Goal: Transaction & Acquisition: Purchase product/service

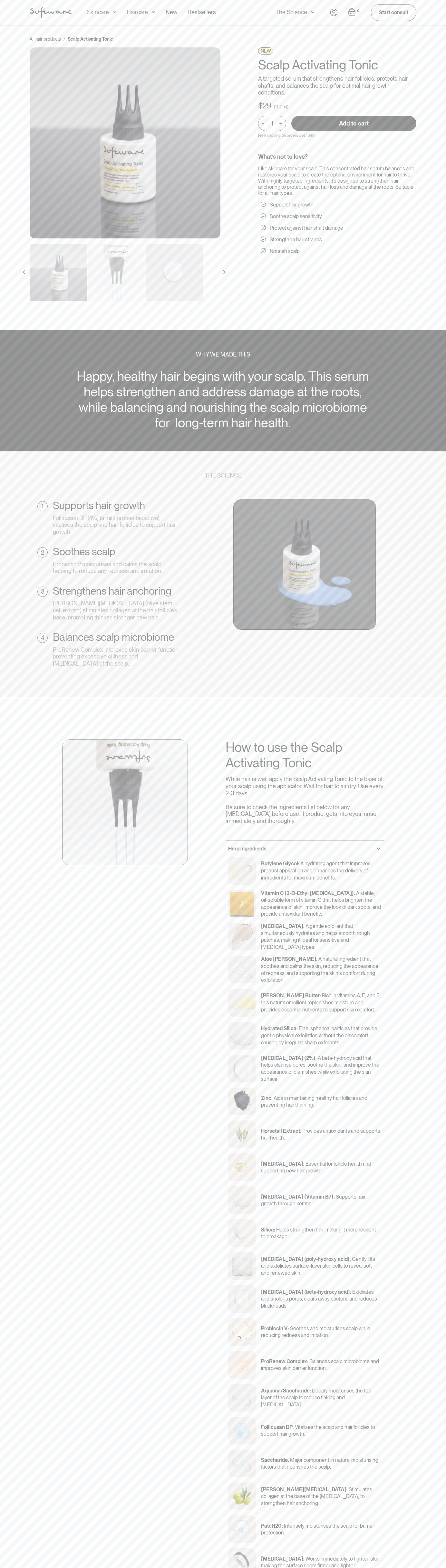
click at [354, 123] on input "Add to cart" at bounding box center [354, 123] width 125 height 15
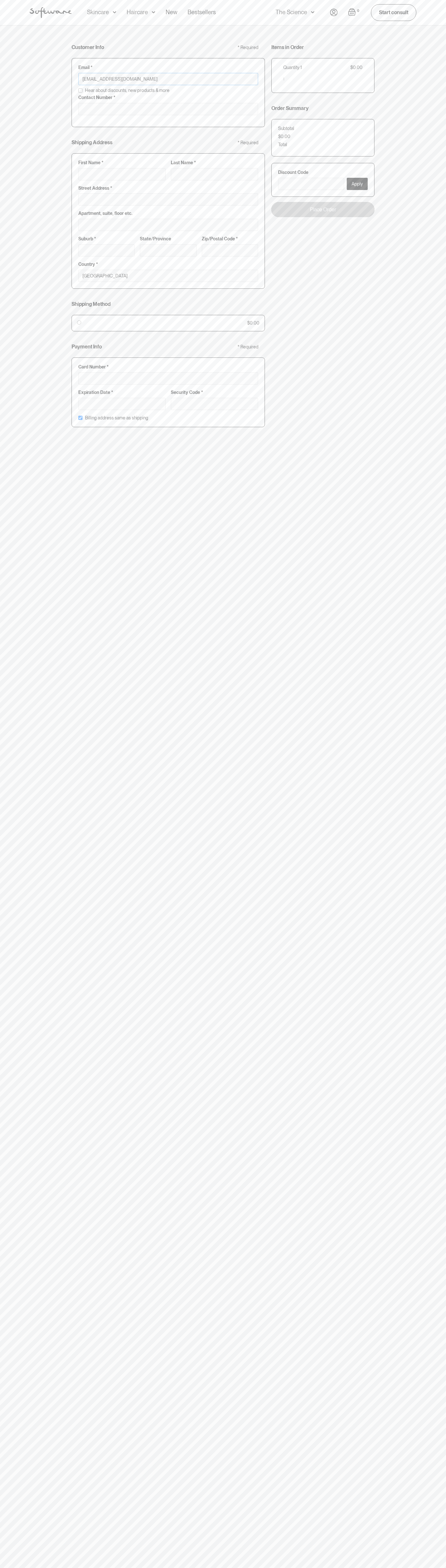
type input "[EMAIL_ADDRESS][DOMAIN_NAME]"
type input "0293744000"
type input "G"
type input "Go"
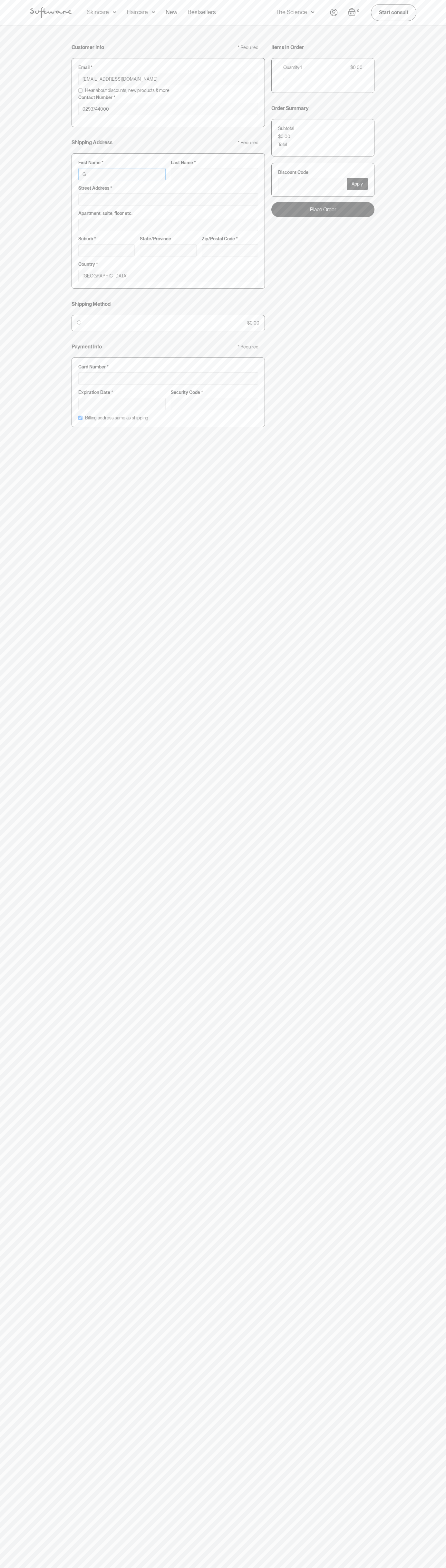
type input "Go"
type input "Goo"
type input "Goog"
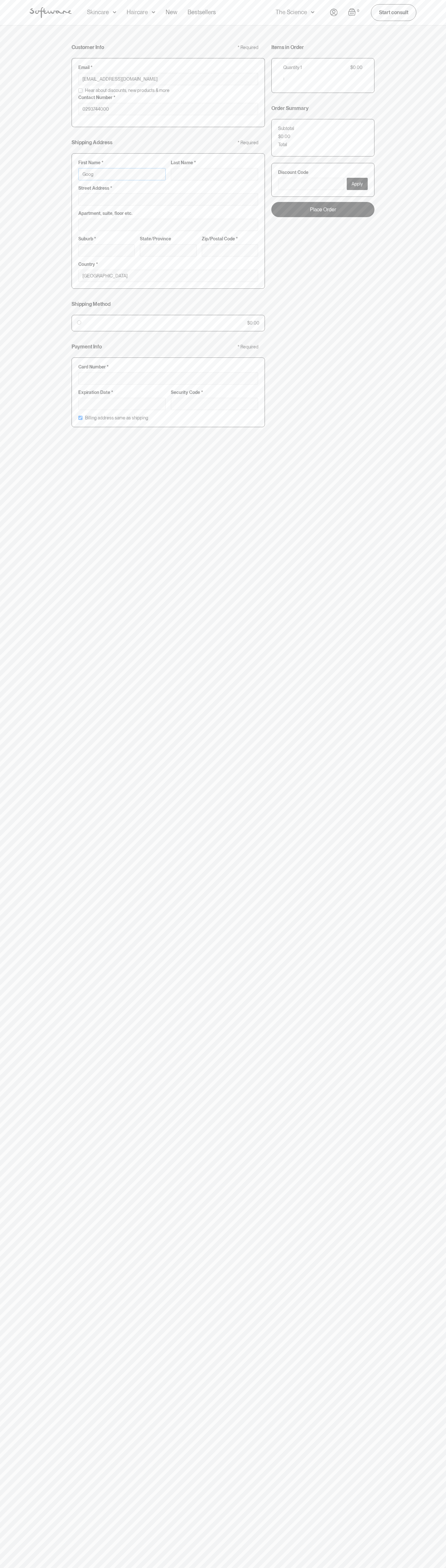
type input "Googl"
type input "Google"
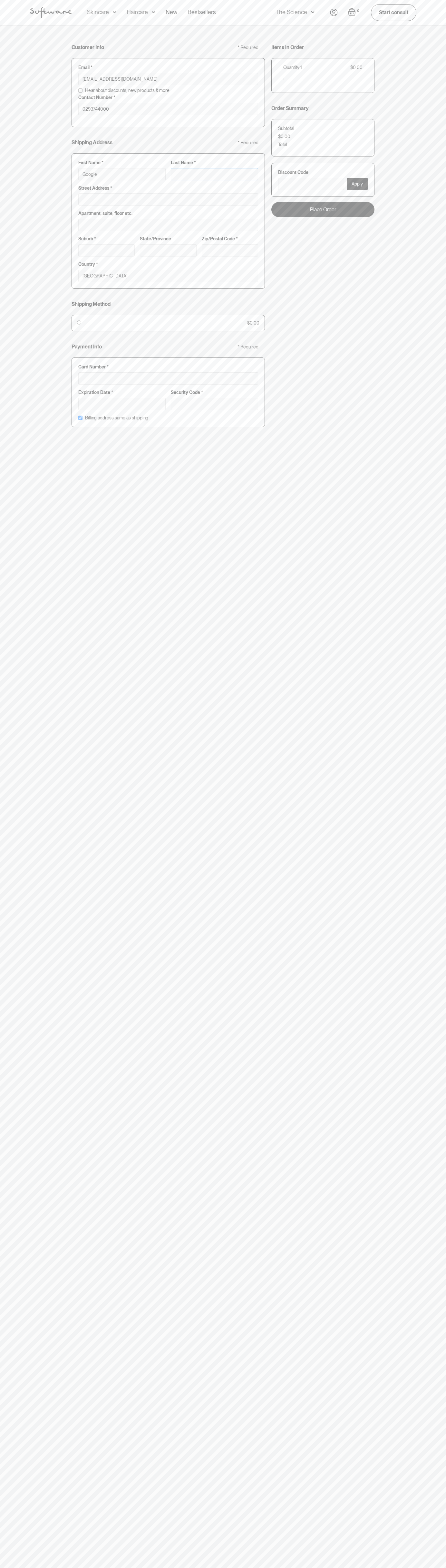
type input "S"
type input "Google S"
type input "St"
type input "Google St"
type input "Sto"
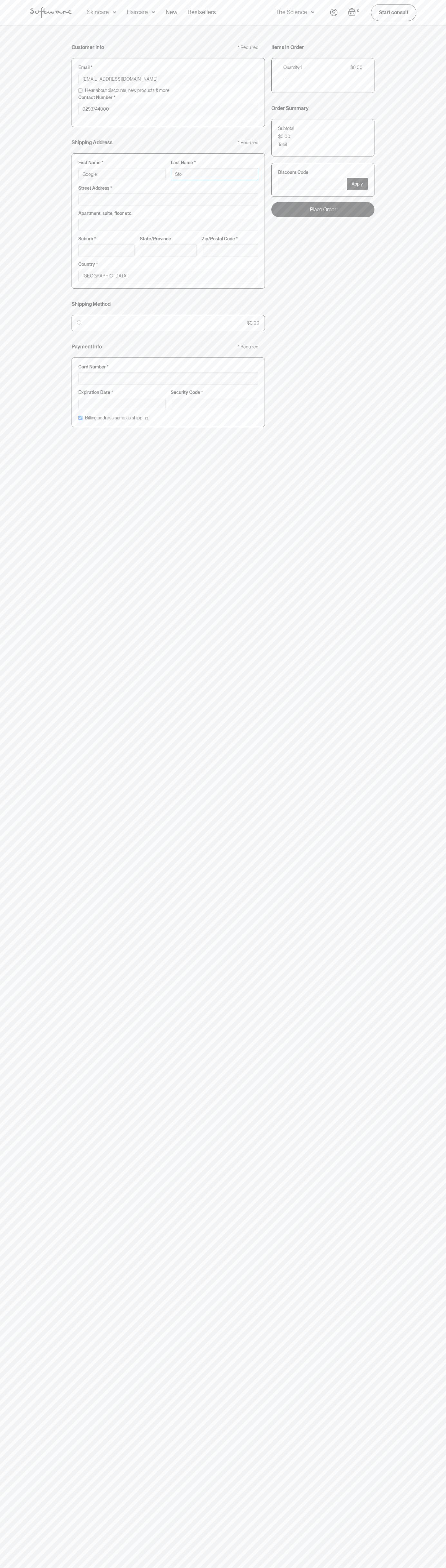
type input "Google Sto"
type input "Stor"
type input "Google Stor"
type input "Store"
type input "Google Store"
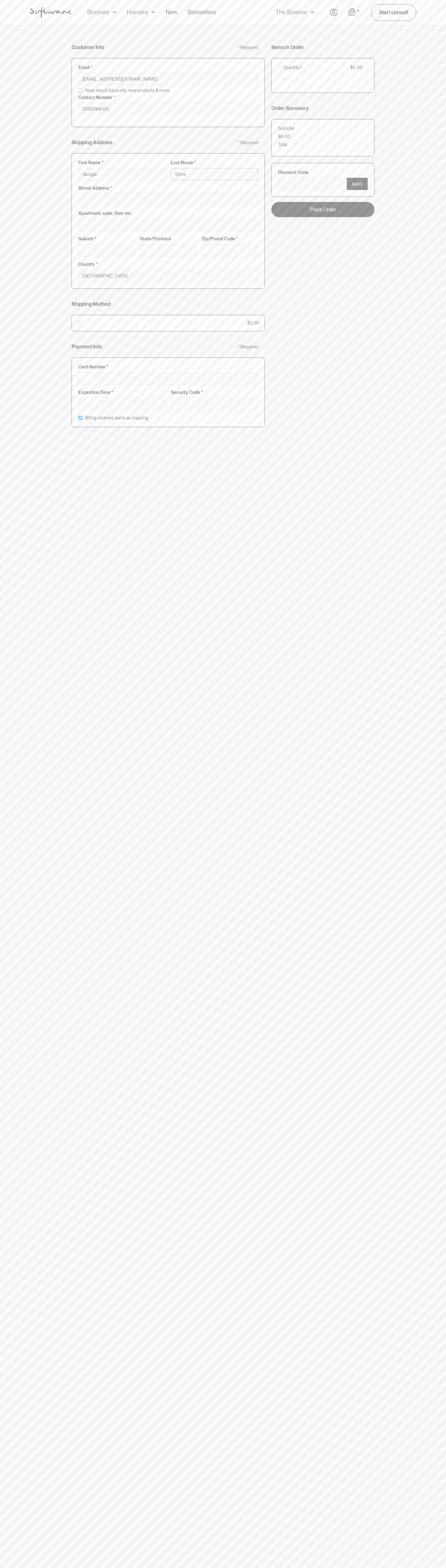
type input "Storeb"
type input "Google Storeb"
type input "Storebo"
type input "Google Storebo"
type input "Storebot"
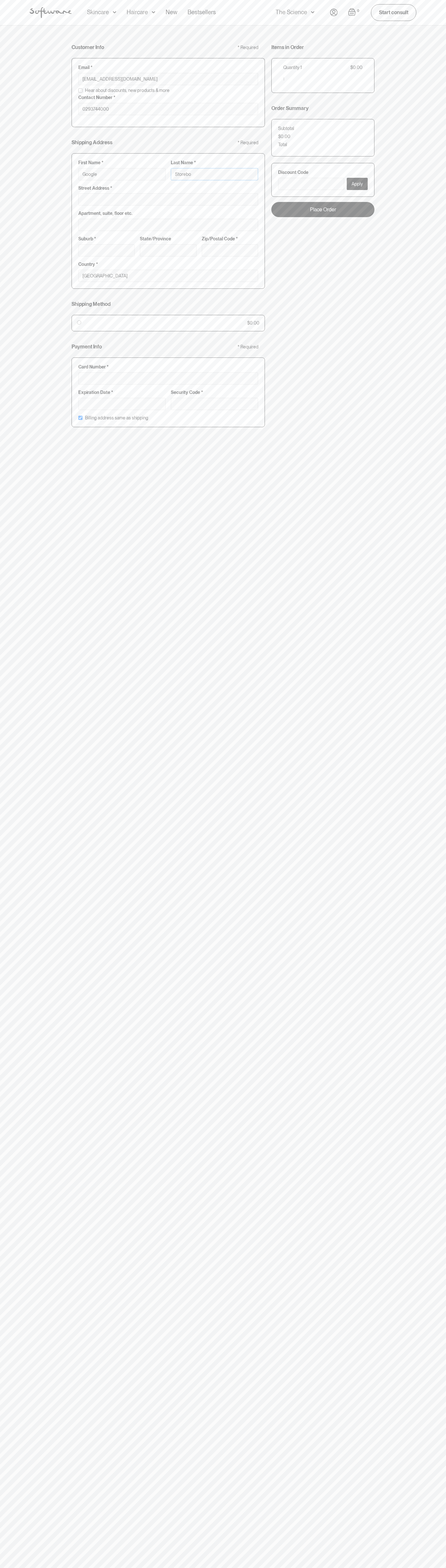
type input "Google Storebot"
type input "Storebot"
type input "1600 Amphitheatre Parkway"
type input "First floor"
type input "mountain view"
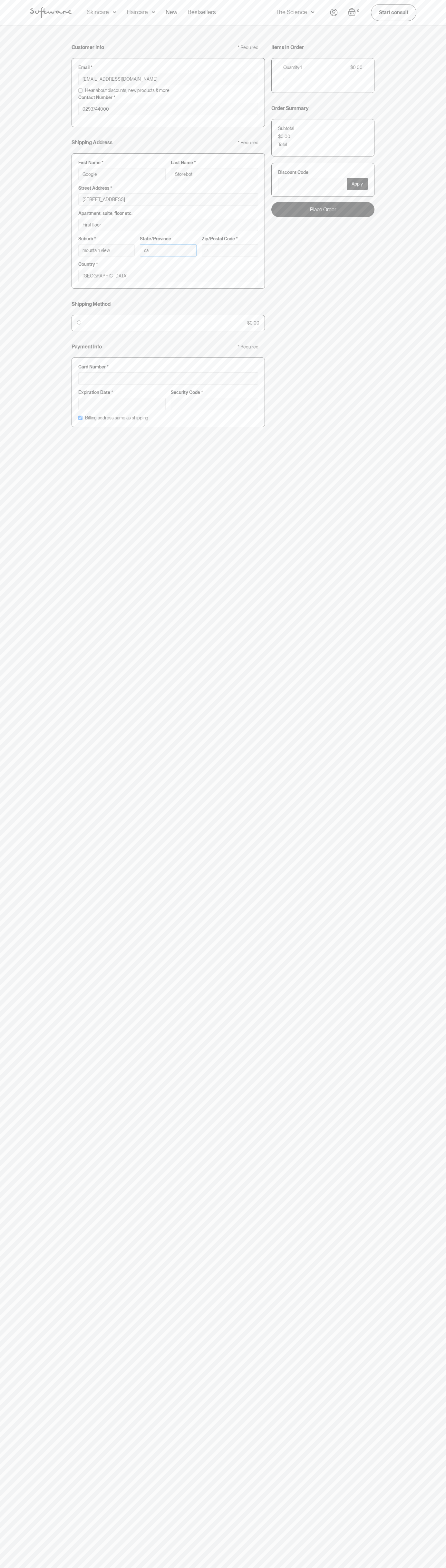
type input "ca"
type input "94043"
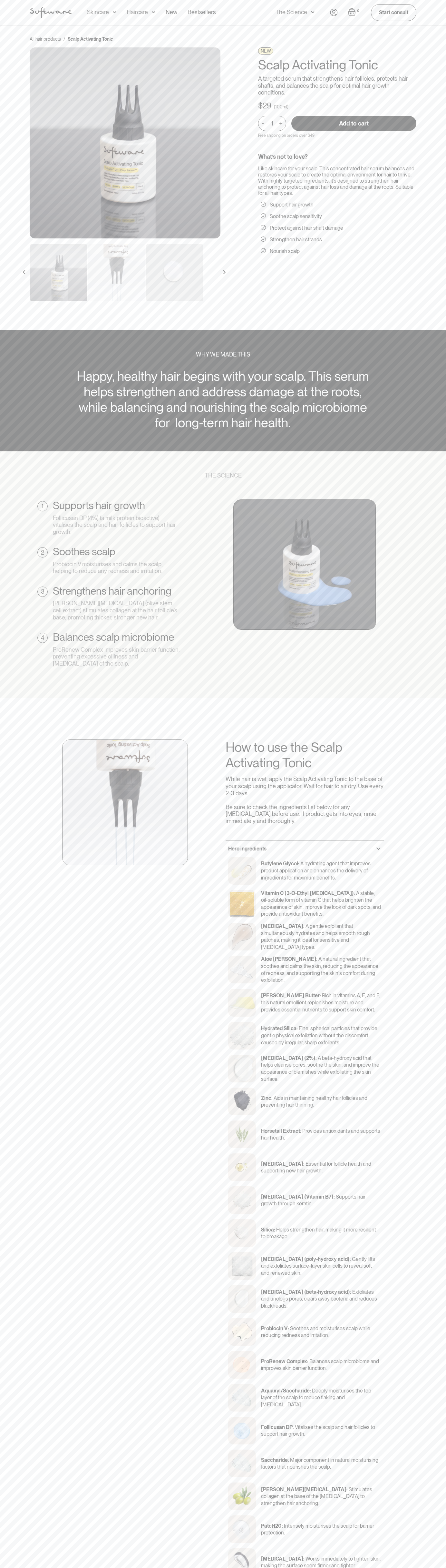
click at [400, 27] on div "All hair products / Scalp Activating Tonic NEW Scalp Activating Tonic A targete…" at bounding box center [223, 178] width 446 height 305
click at [103, 1568] on html "Acne Ageing Pigmentation Everyday care Hair Loss Learn Skincare Custom Formulas…" at bounding box center [223, 784] width 446 height 1568
click at [19, 151] on div "All hair products / Scalp Activating Tonic NEW Scalp Activating Tonic A targete…" at bounding box center [223, 178] width 446 height 305
